Goal: Check status: Check status

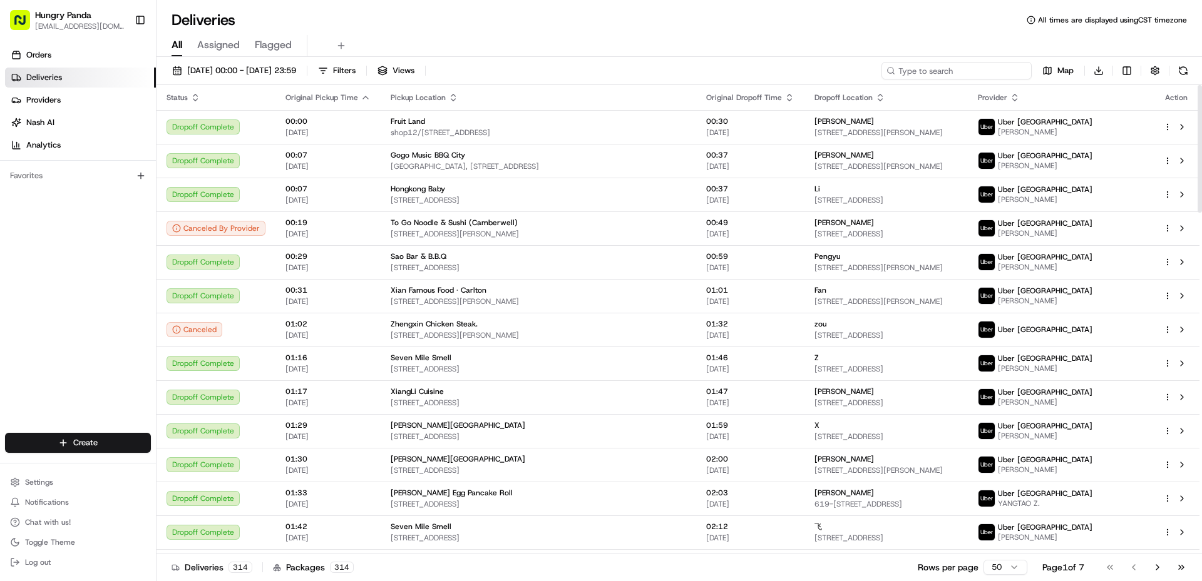
click at [981, 62] on input at bounding box center [956, 71] width 150 height 18
paste input "7632772715557741891693"
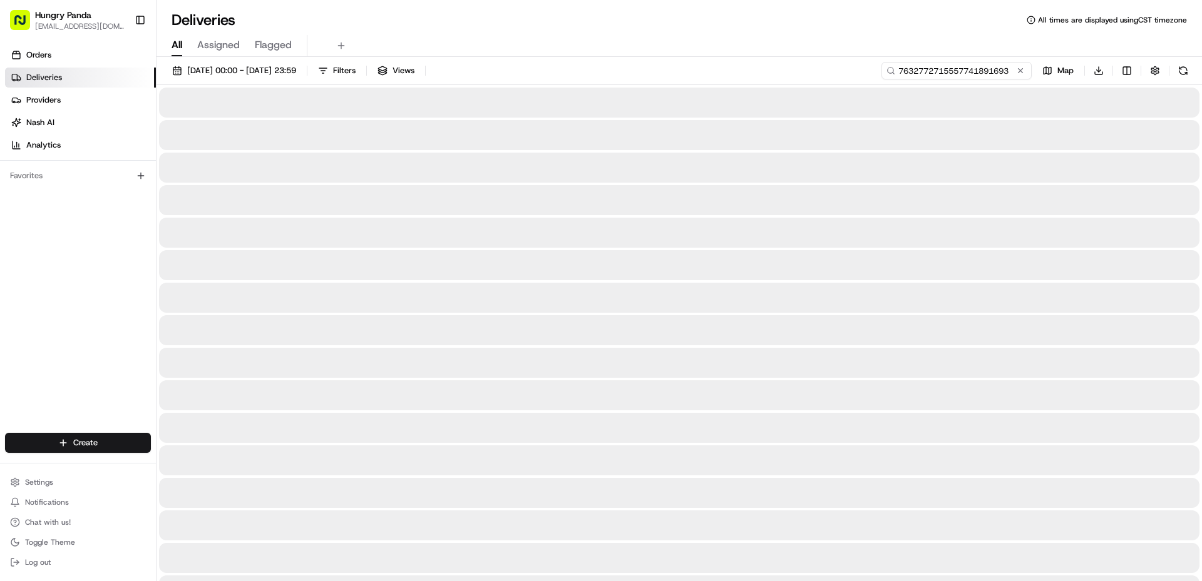
type input "7632772715557741891693"
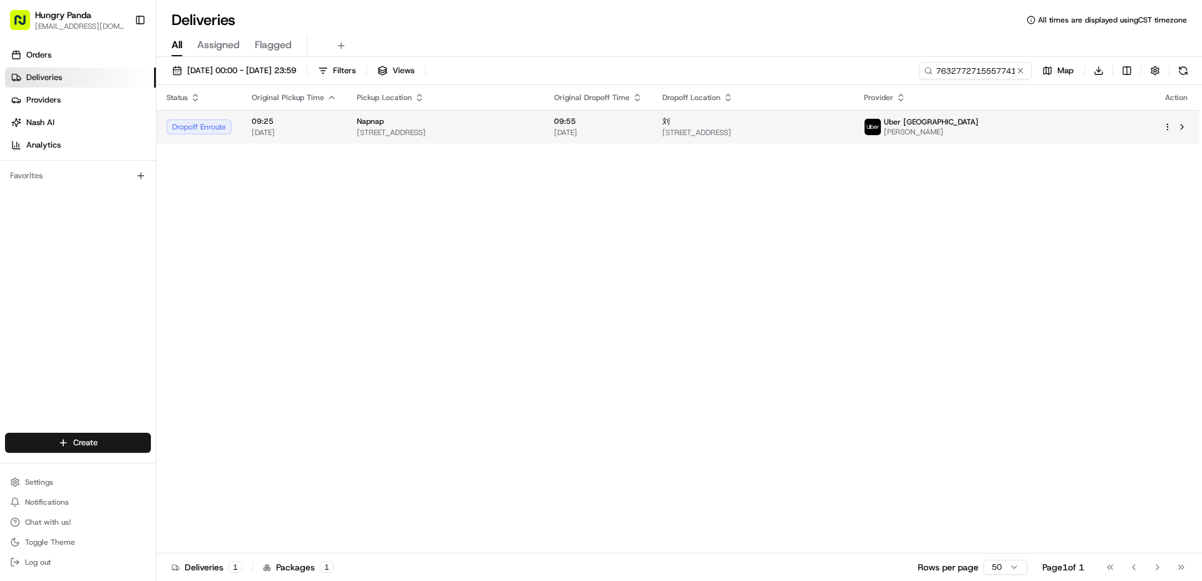
click at [881, 134] on span at bounding box center [873, 127] width 18 height 18
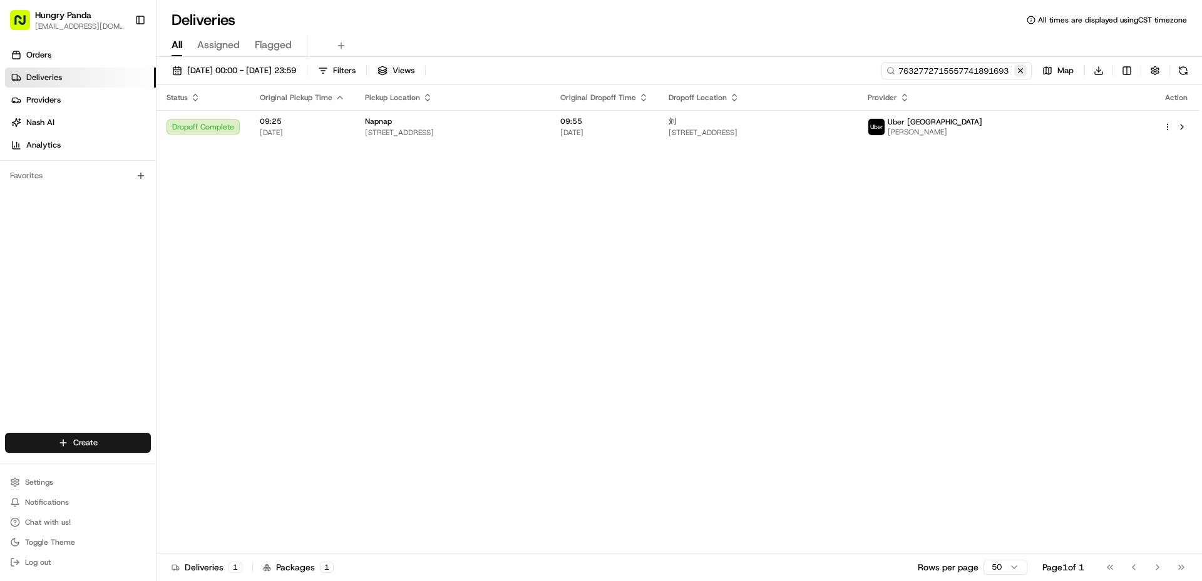
click at [1028, 71] on input "7632772715557741891693" at bounding box center [956, 71] width 150 height 18
click at [1022, 71] on button at bounding box center [1020, 70] width 13 height 13
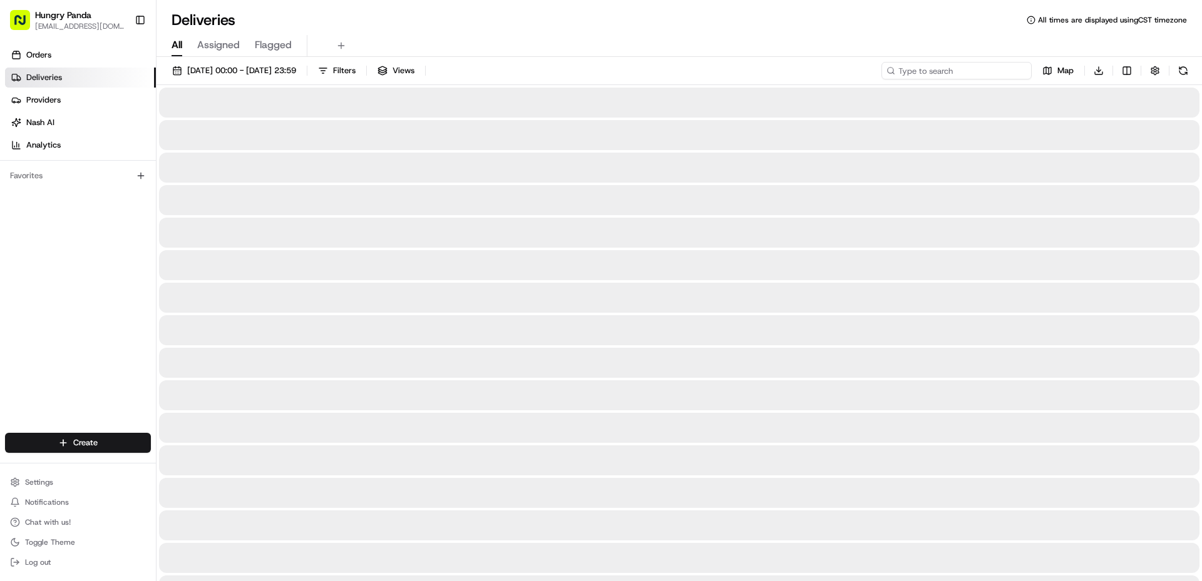
click at [996, 68] on input at bounding box center [956, 71] width 150 height 18
paste input "6631782235259765972039"
type input "6631782235259765972039"
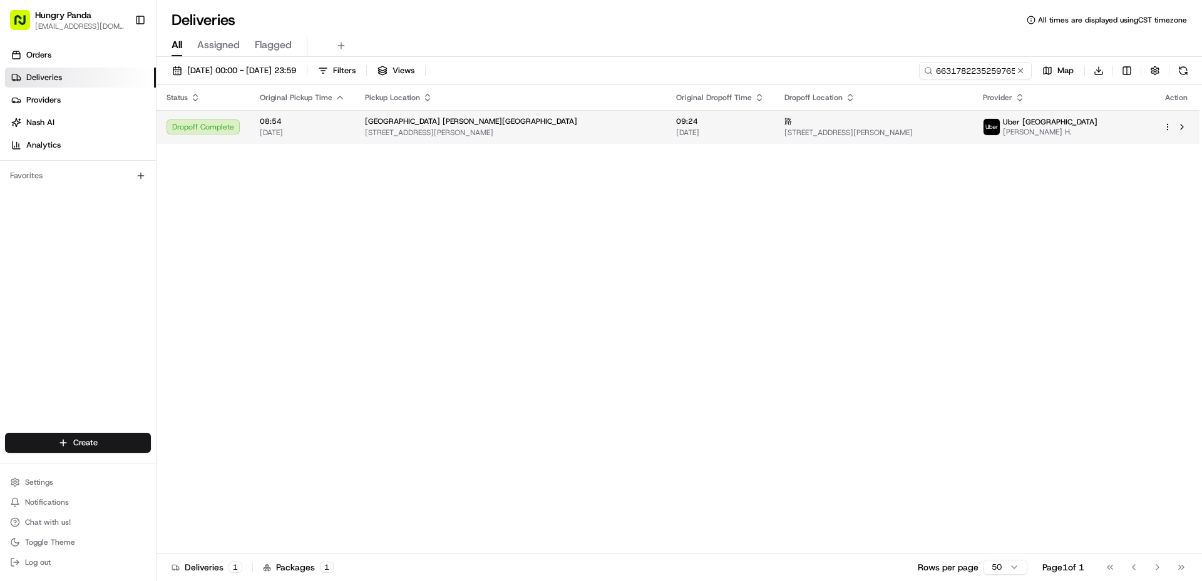
click at [1080, 141] on td "Uber Australia [PERSON_NAME] H." at bounding box center [1062, 127] width 180 height 34
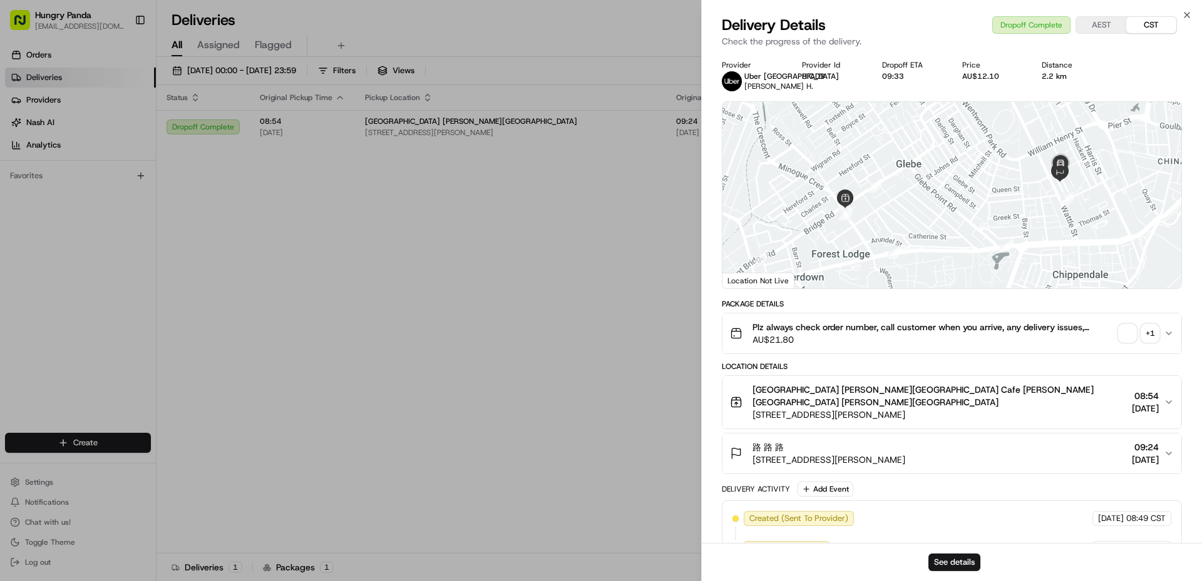
click at [1151, 342] on div "+ 1" at bounding box center [1150, 334] width 18 height 18
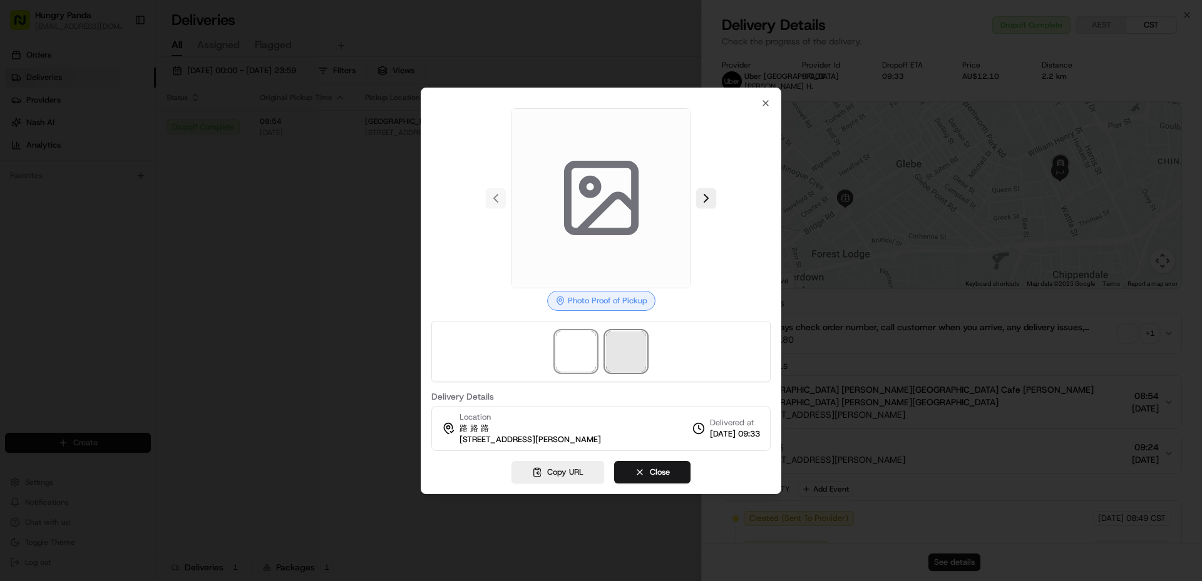
click at [625, 348] on span at bounding box center [626, 352] width 40 height 40
click at [585, 360] on img at bounding box center [576, 352] width 40 height 40
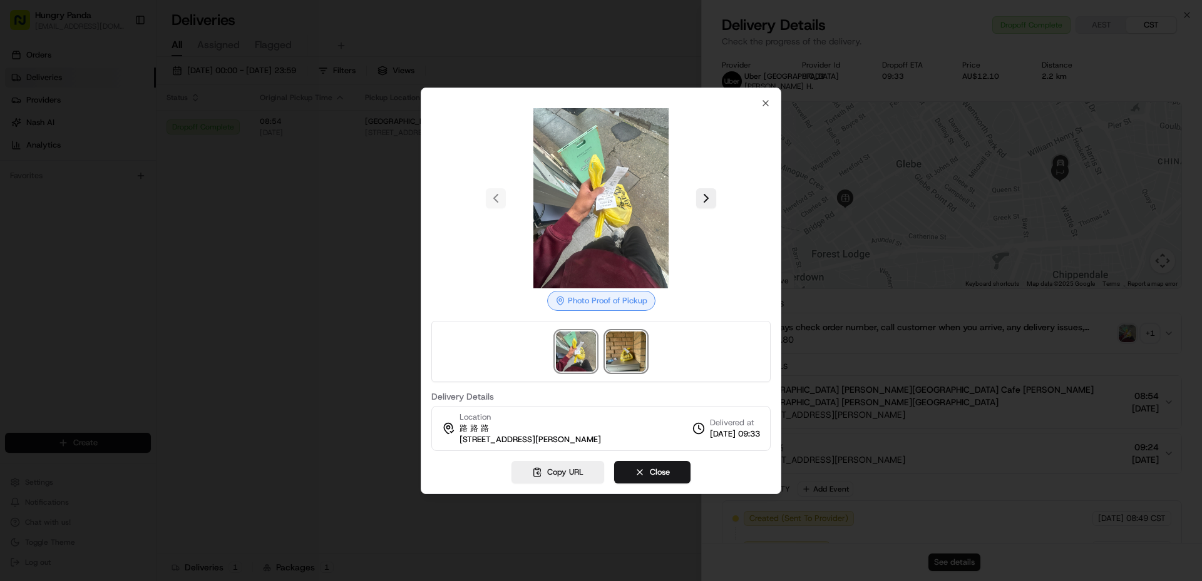
click at [625, 349] on img at bounding box center [626, 352] width 40 height 40
